Goal: Find specific page/section: Find specific page/section

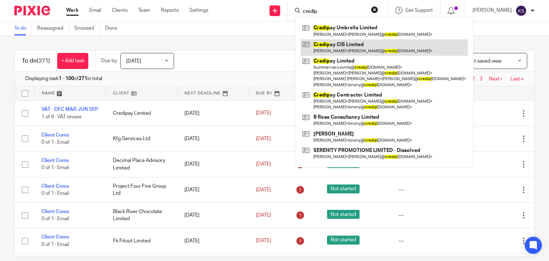
type input "credip"
click at [383, 46] on link at bounding box center [383, 47] width 167 height 16
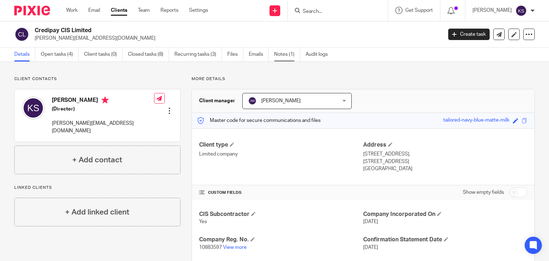
click at [288, 49] on link "Notes (1)" at bounding box center [287, 55] width 26 height 14
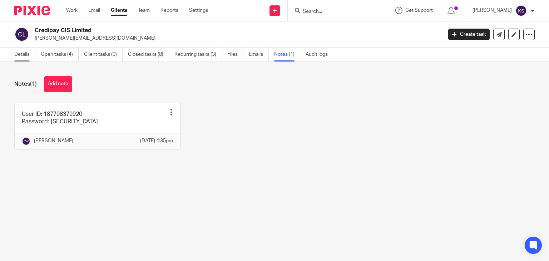
click at [29, 58] on link "Details" at bounding box center [24, 55] width 21 height 14
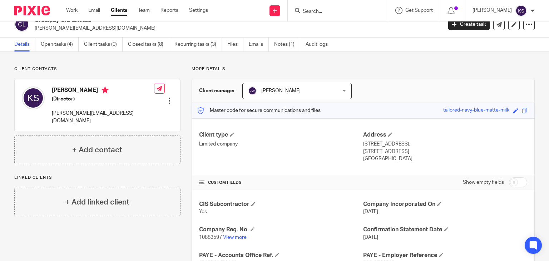
scroll to position [8, 0]
